Goal: Task Accomplishment & Management: Manage account settings

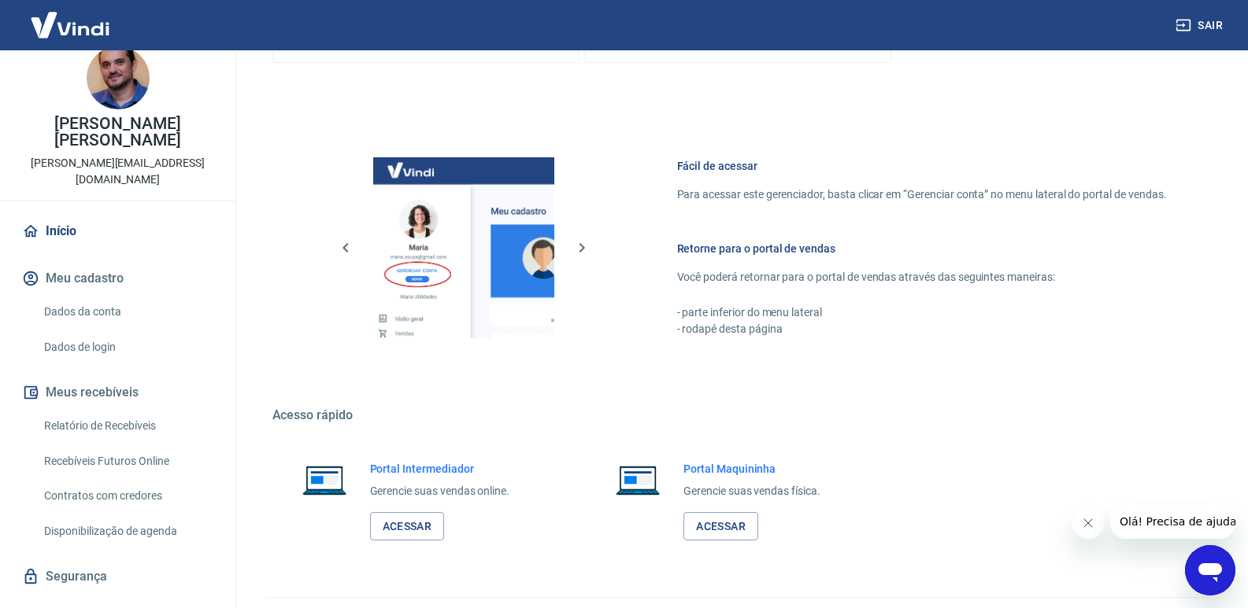
scroll to position [782, 0]
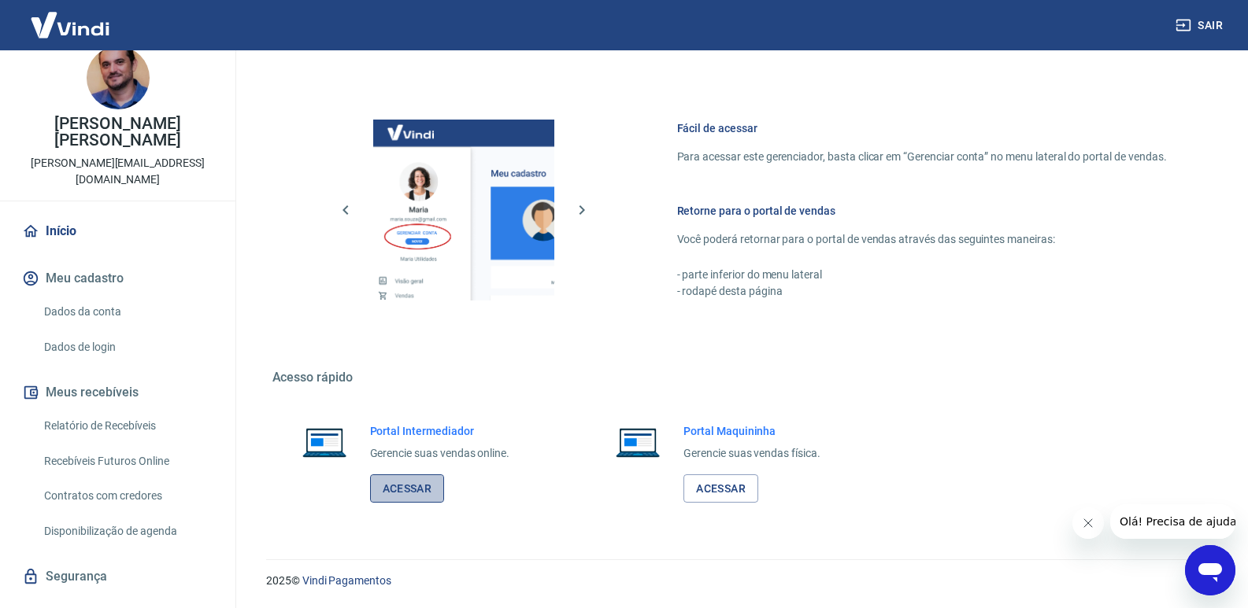
click at [431, 497] on link "Acessar" at bounding box center [407, 489] width 75 height 29
